Goal: Navigation & Orientation: Find specific page/section

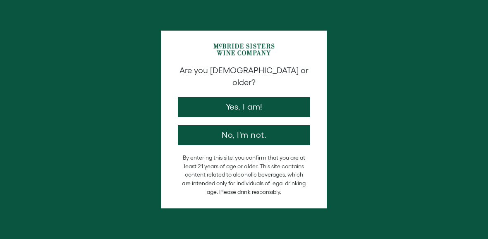
click at [254, 99] on button "Yes, I am!" at bounding box center [244, 107] width 132 height 20
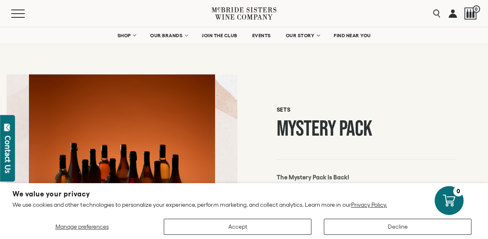
click at [279, 226] on button "Accept" at bounding box center [238, 227] width 148 height 16
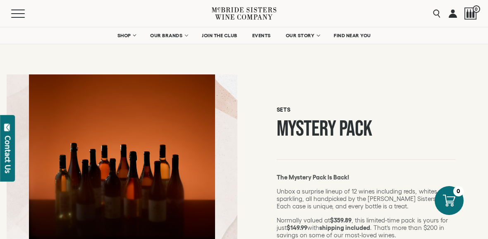
click at [175, 43] on link "OUR BRANDS" at bounding box center [169, 35] width 48 height 17
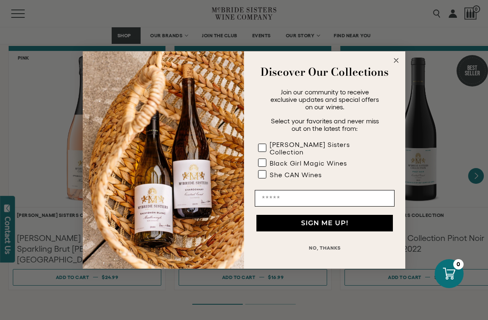
scroll to position [704, 0]
click at [404, 61] on form "Discover Our Collections Join our community to receive exclusive updates and sp…" at bounding box center [244, 159] width 323 height 217
click at [400, 60] on circle "Close dialog" at bounding box center [397, 61] width 10 height 10
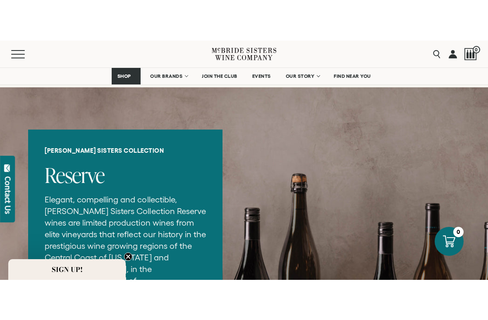
scroll to position [986, 0]
